Goal: Task Accomplishment & Management: Use online tool/utility

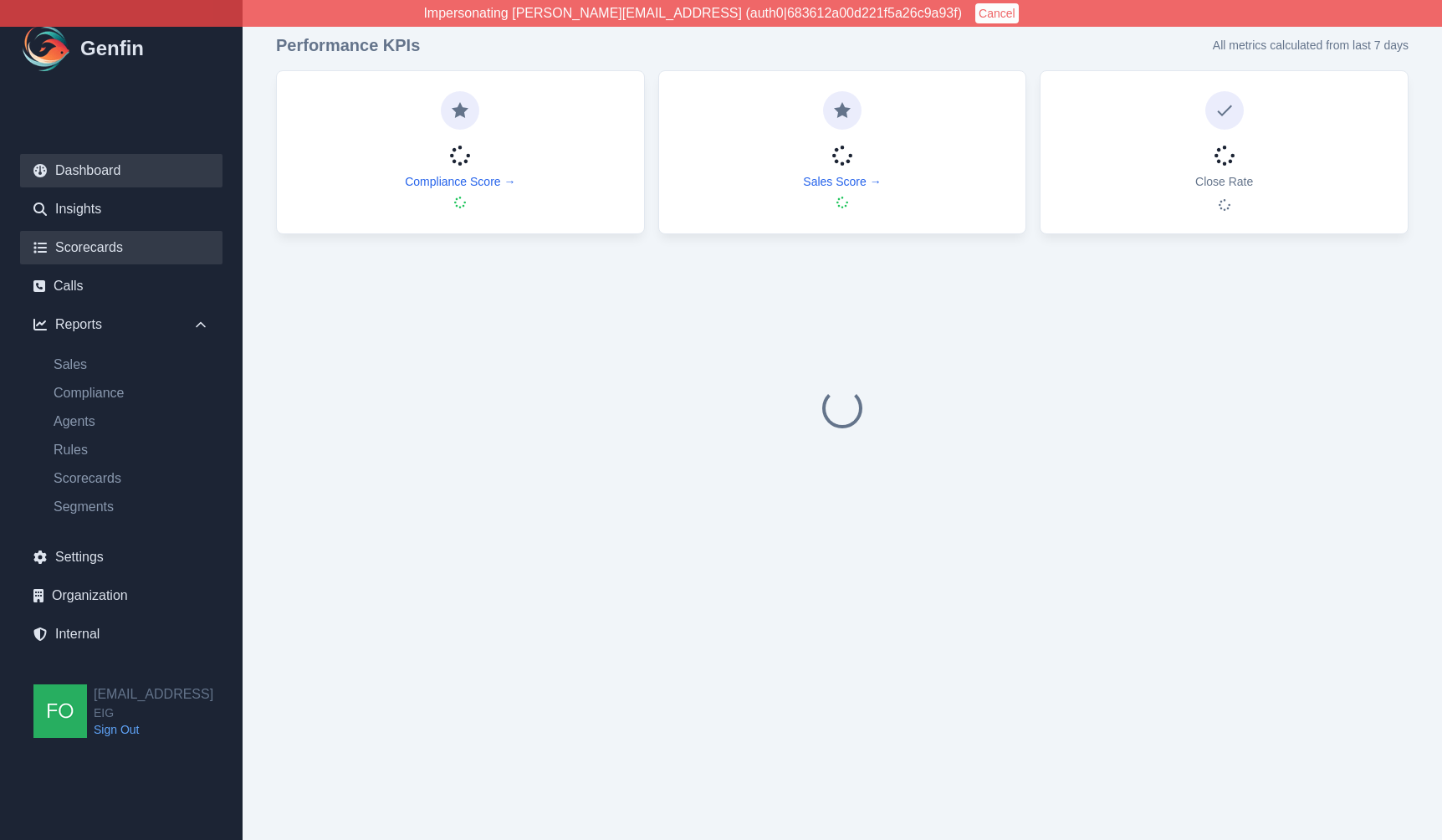
click at [100, 242] on link "Scorecards" at bounding box center [121, 248] width 202 height 34
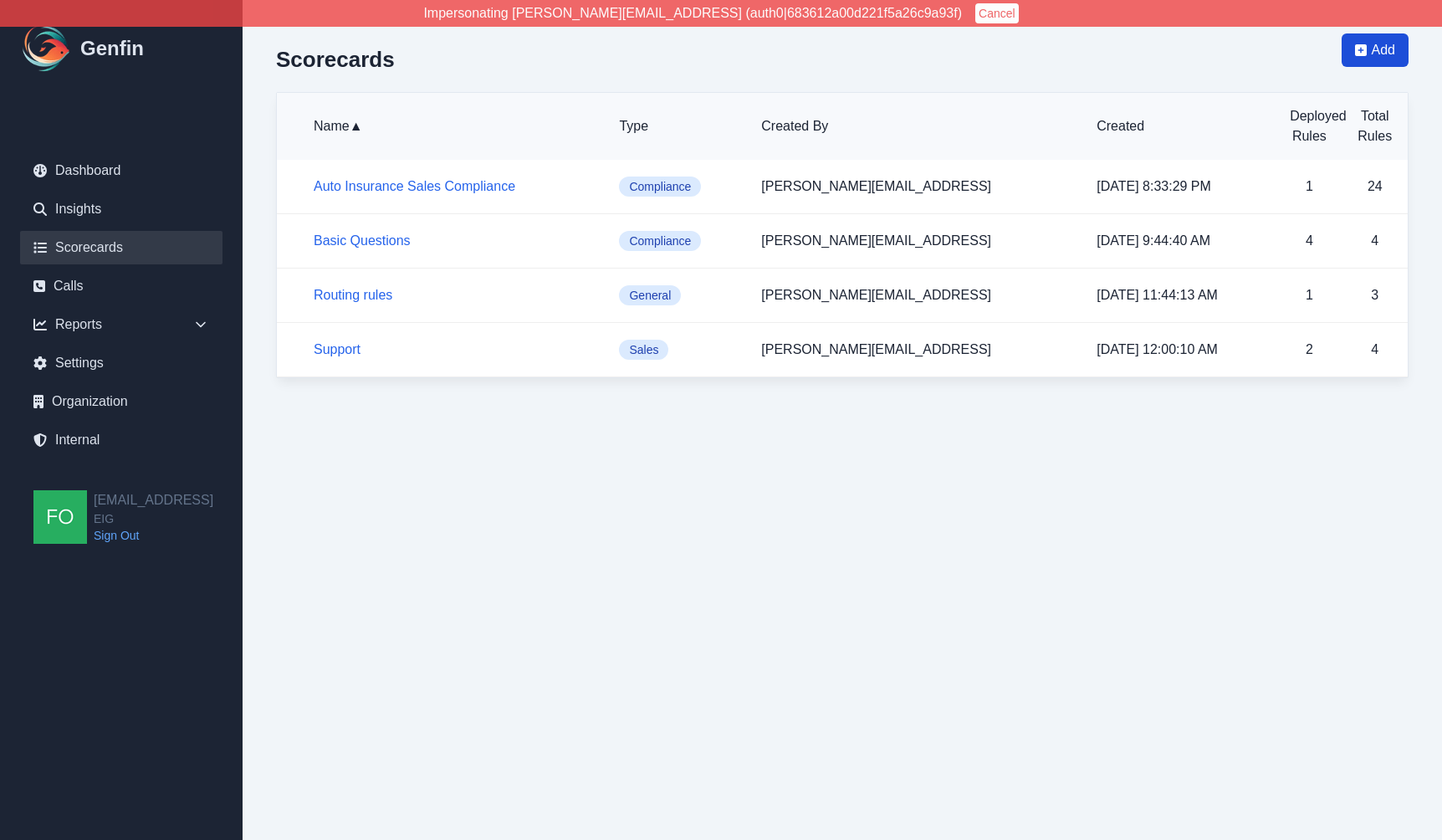
click at [1401, 53] on span "Add" at bounding box center [1376, 50] width 67 height 34
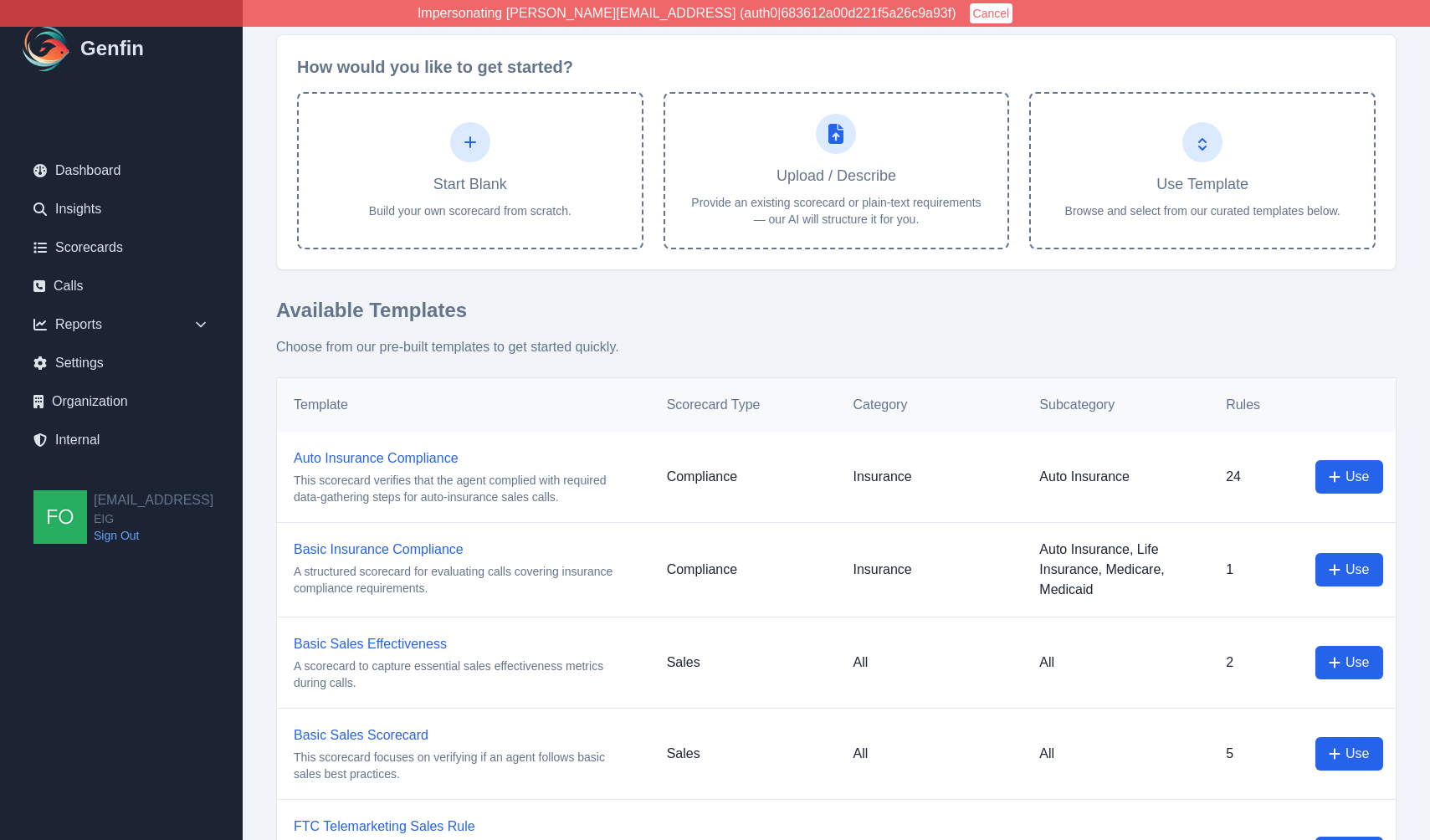
scroll to position [150, 0]
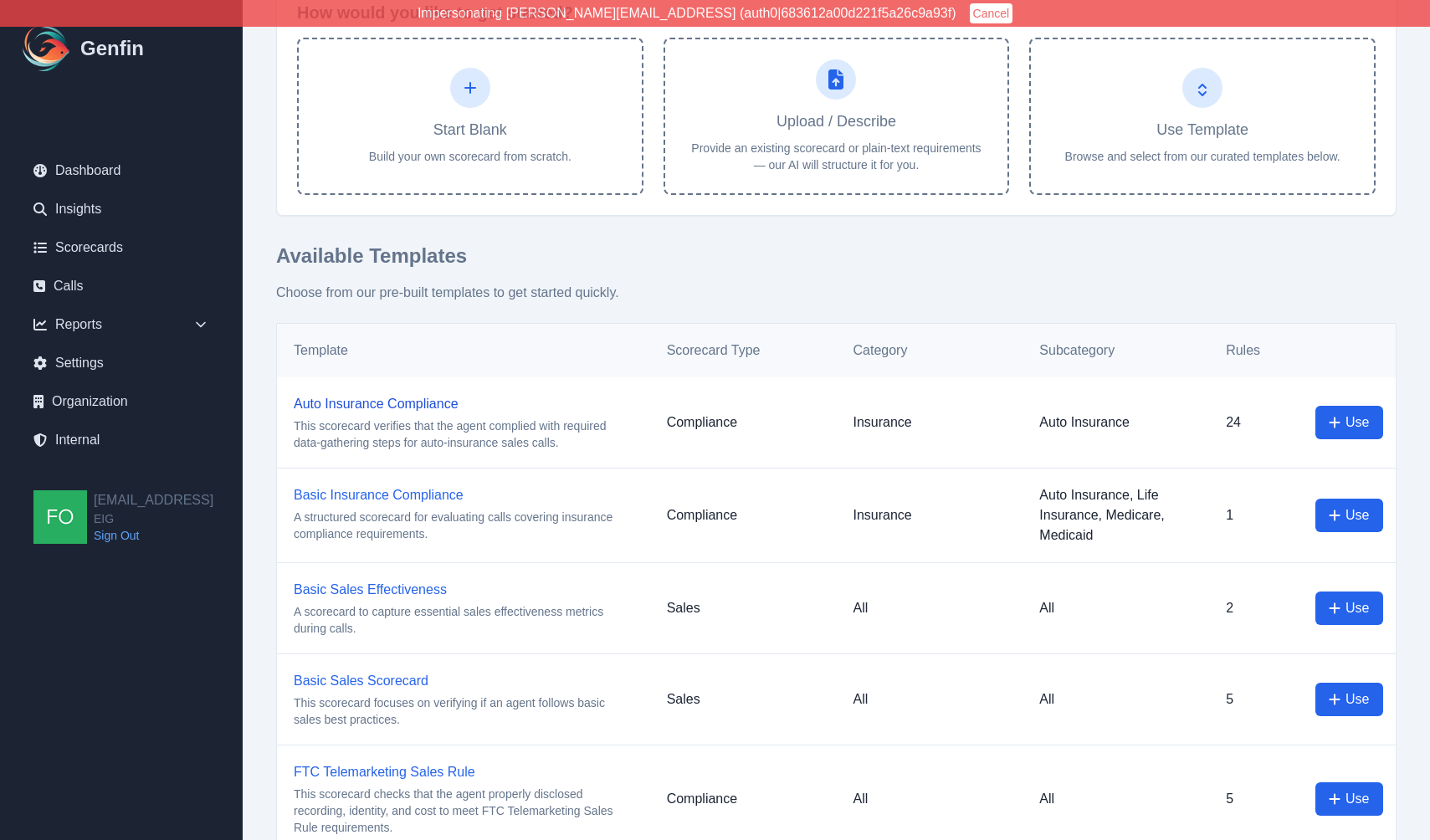
click at [405, 409] on link "Auto Insurance Compliance" at bounding box center [376, 404] width 165 height 15
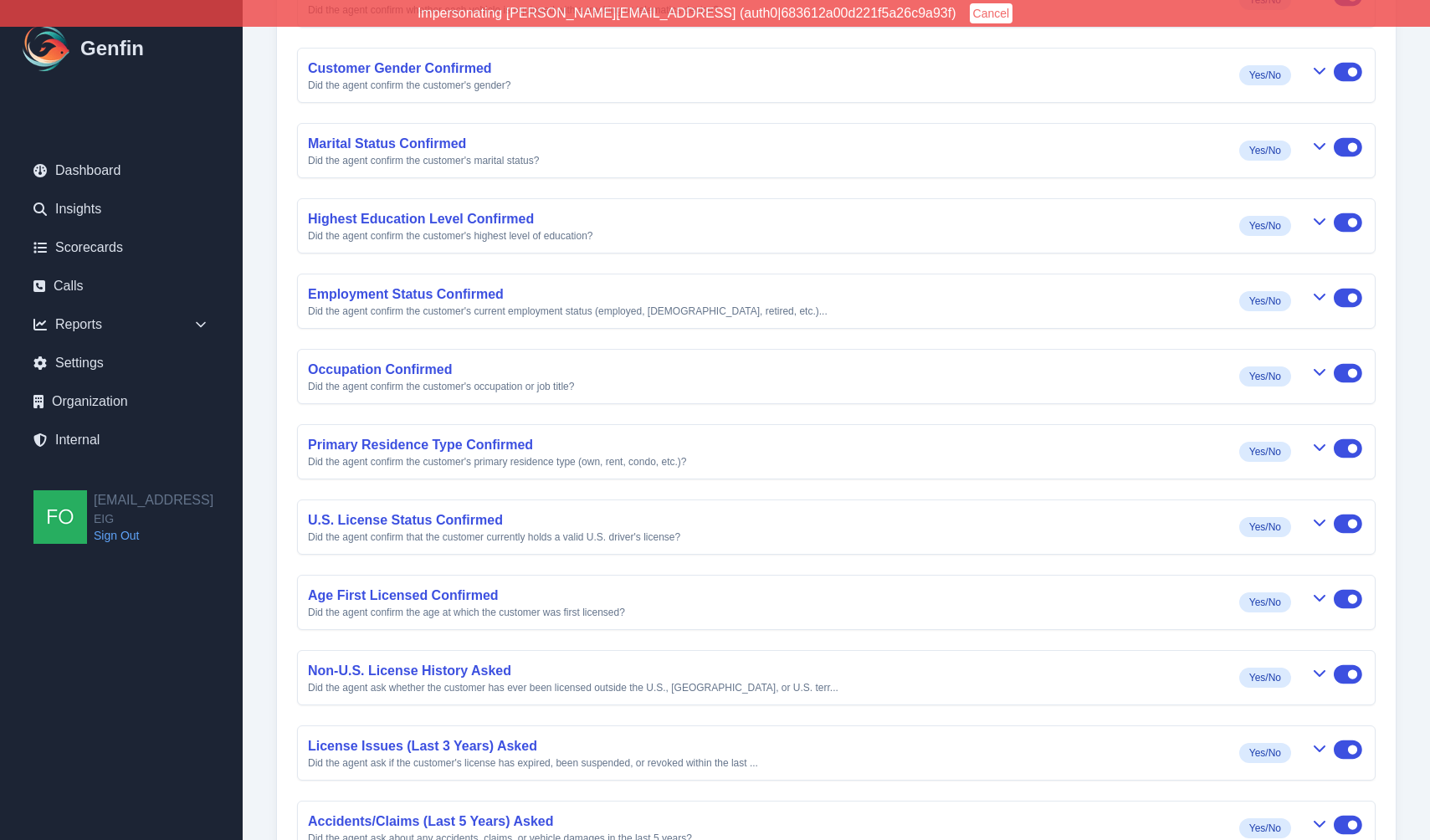
scroll to position [1245, 0]
